Goal: Find contact information: Find contact information

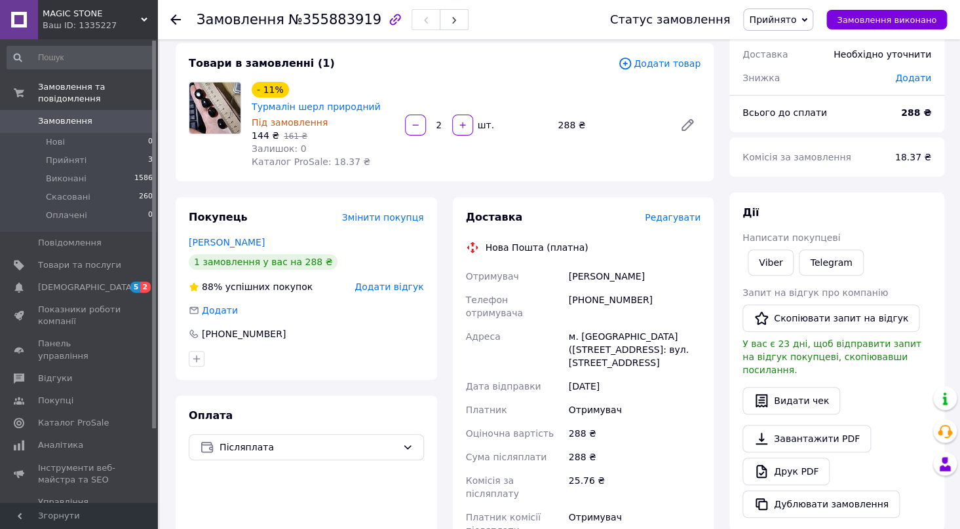
scroll to position [99, 0]
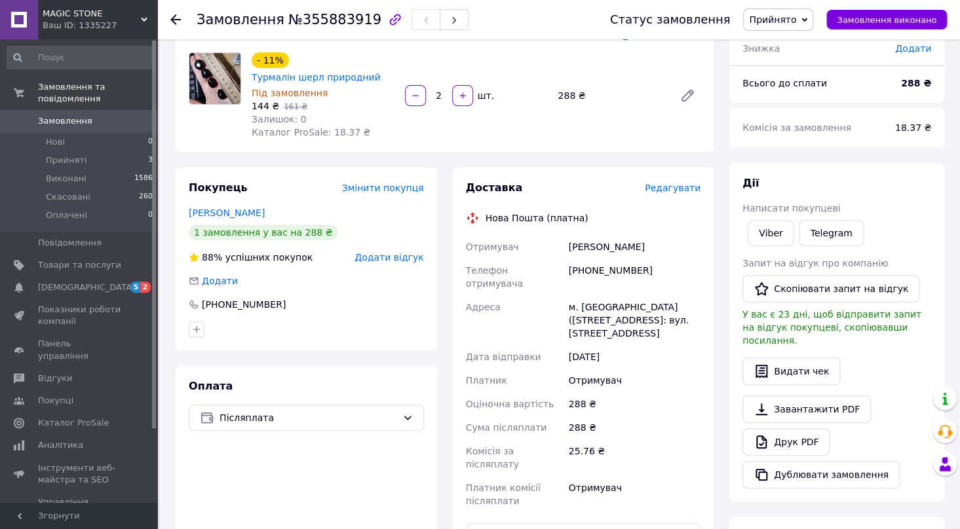
click at [600, 270] on div "[PHONE_NUMBER]" at bounding box center [634, 277] width 137 height 37
copy div "[PHONE_NUMBER]"
drag, startPoint x: 333, startPoint y: 77, endPoint x: 539, endPoint y: 48, distance: 207.7
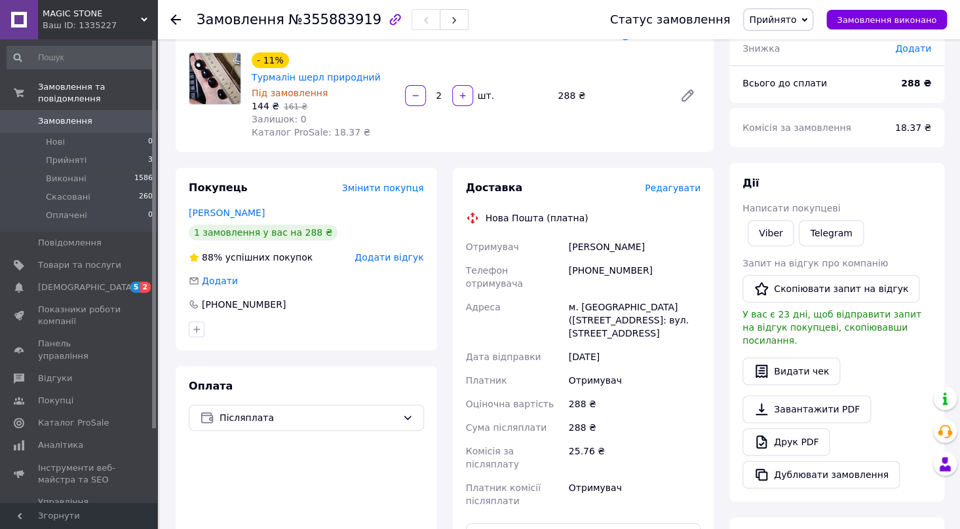
click at [539, 50] on div "- 11% Турмалін шерл природний Під замовлення 144 ₴   161 ₴ Залишок: 0 Каталог P…" at bounding box center [475, 96] width 459 height 92
click at [680, 98] on icon at bounding box center [687, 96] width 16 height 16
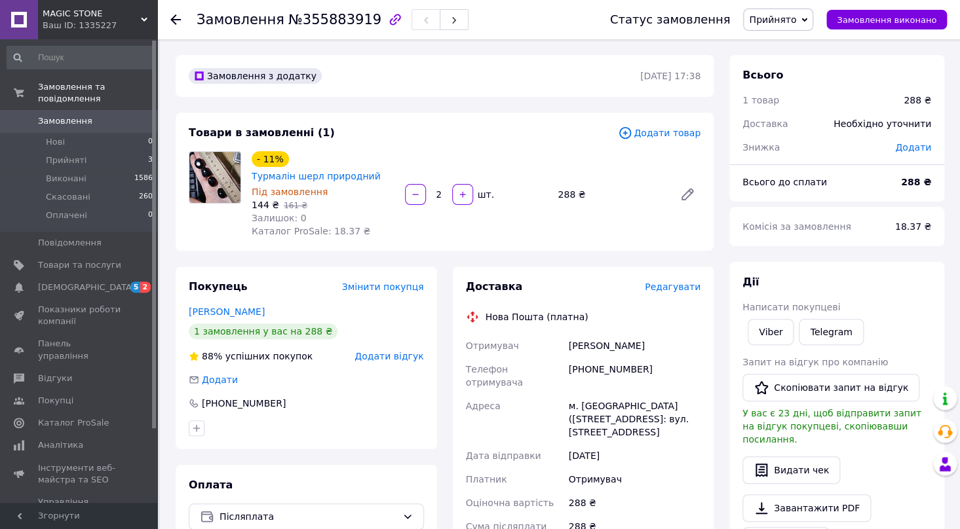
click at [608, 365] on div "[PHONE_NUMBER]" at bounding box center [634, 376] width 137 height 37
copy div "[PHONE_NUMBER]"
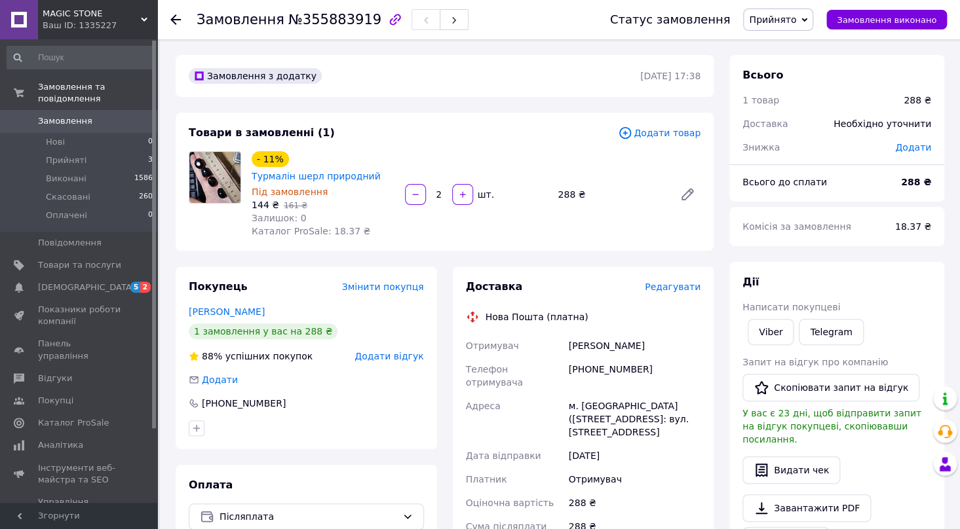
click at [613, 345] on div "[PERSON_NAME]" at bounding box center [634, 346] width 137 height 24
copy div "Роман"
